Goal: Transaction & Acquisition: Purchase product/service

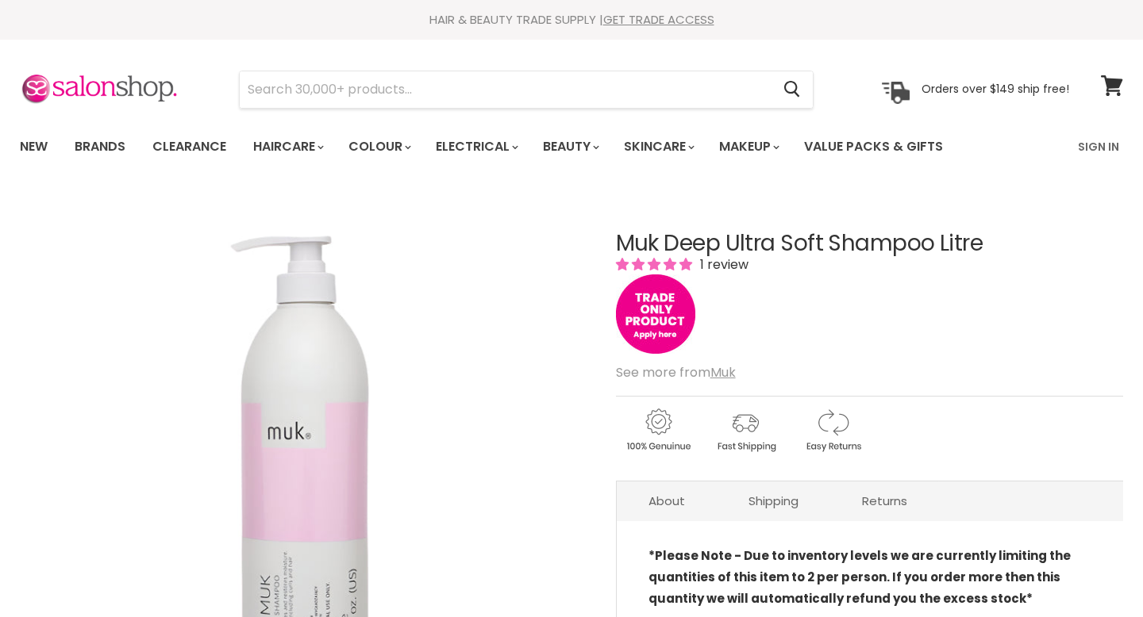
scroll to position [83, 0]
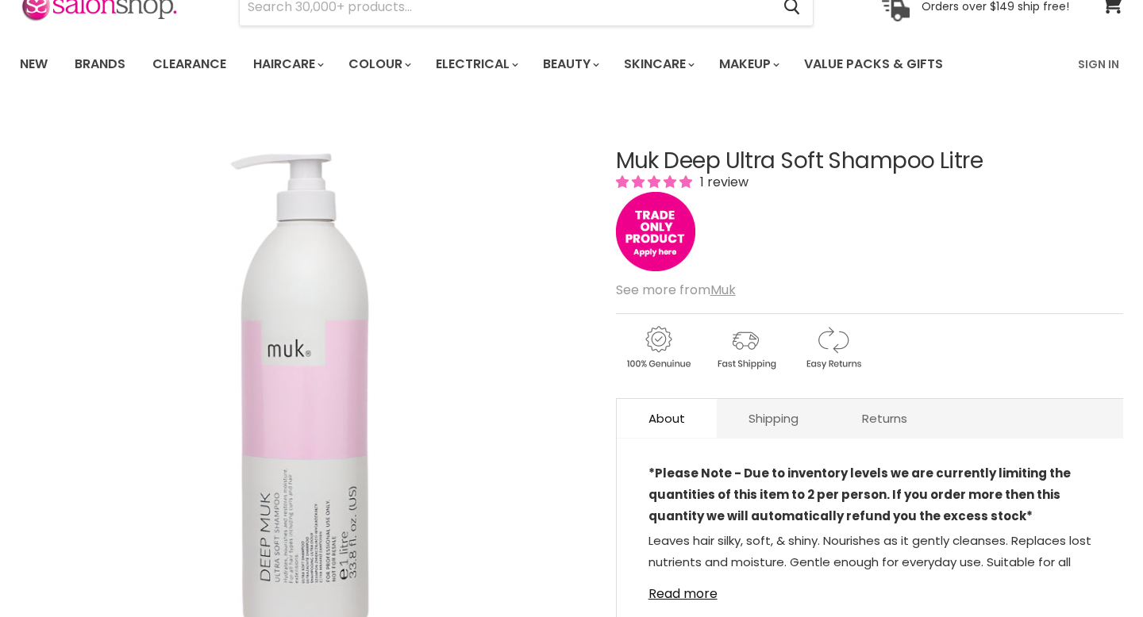
click at [642, 238] on img "Main content" at bounding box center [655, 231] width 79 height 79
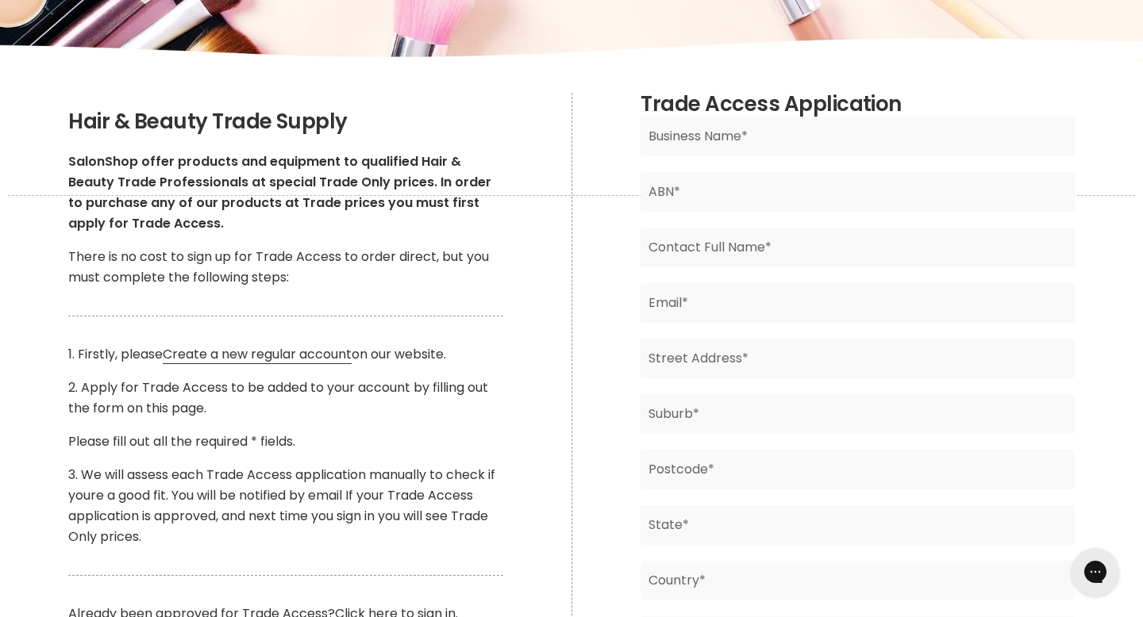
click at [489, 313] on div "Hair & Beauty Trade Supply SalonShop offer products and equipment to qualified …" at bounding box center [285, 383] width 434 height 547
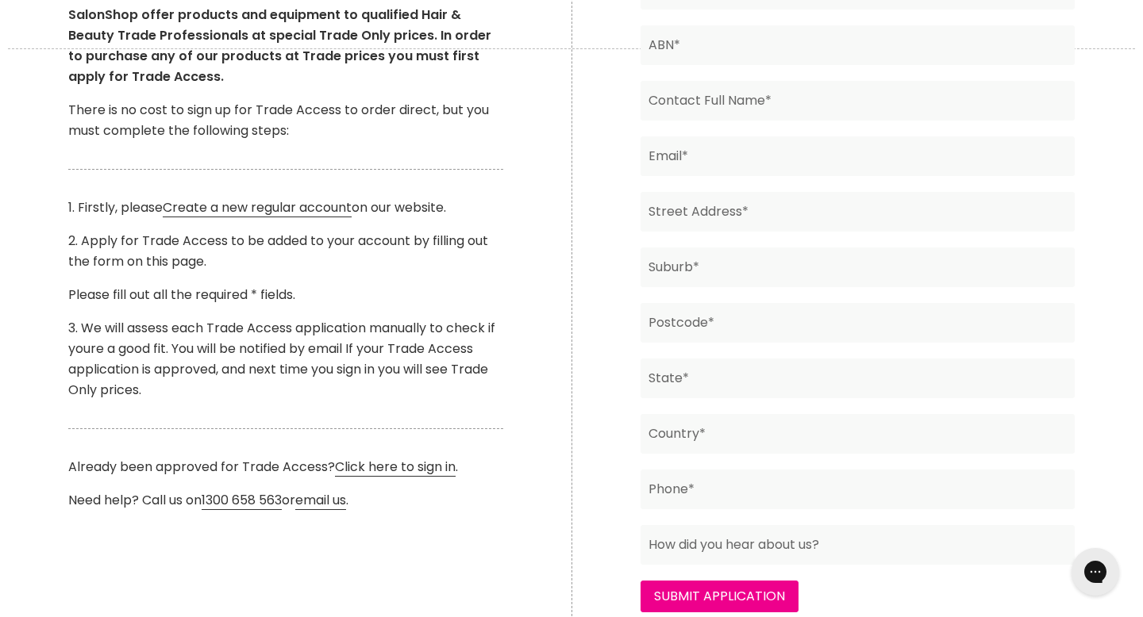
scroll to position [434, 0]
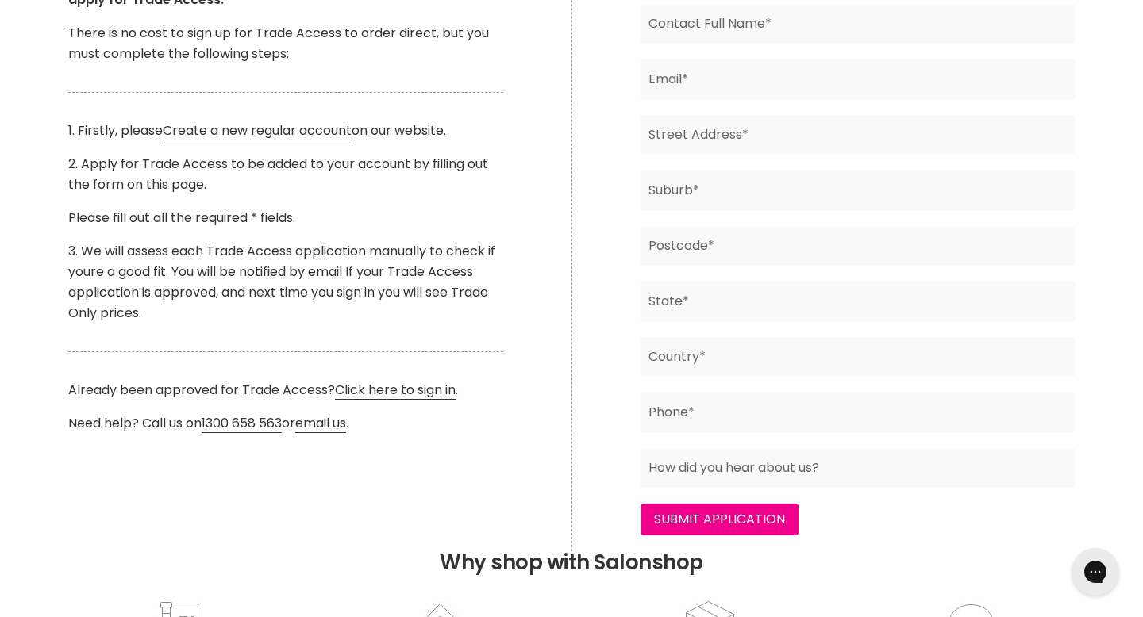
click at [307, 252] on p "3. We will assess each Trade Access application manually to check if youre a go…" at bounding box center [285, 282] width 434 height 83
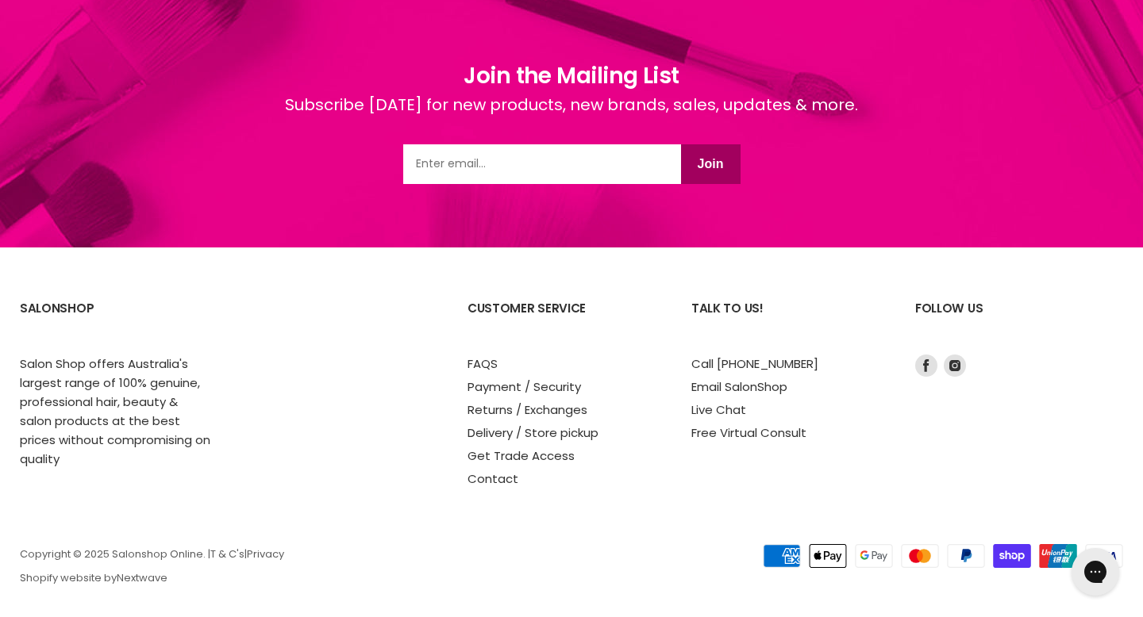
scroll to position [1260, 0]
